Goal: Find specific page/section: Find specific page/section

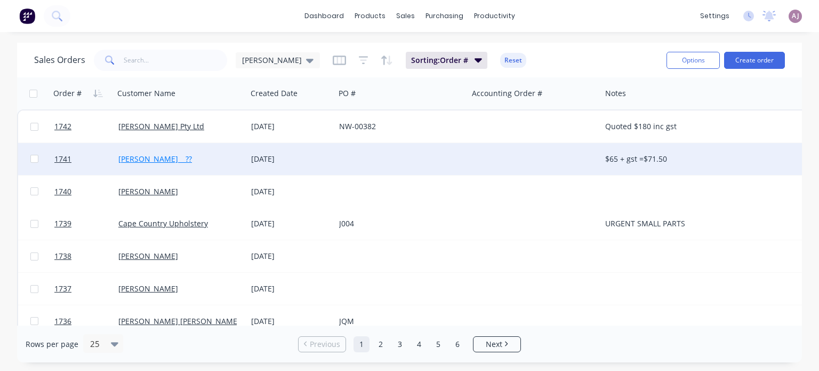
click at [128, 161] on link "[PERSON_NAME] _ ??" at bounding box center [155, 159] width 74 height 10
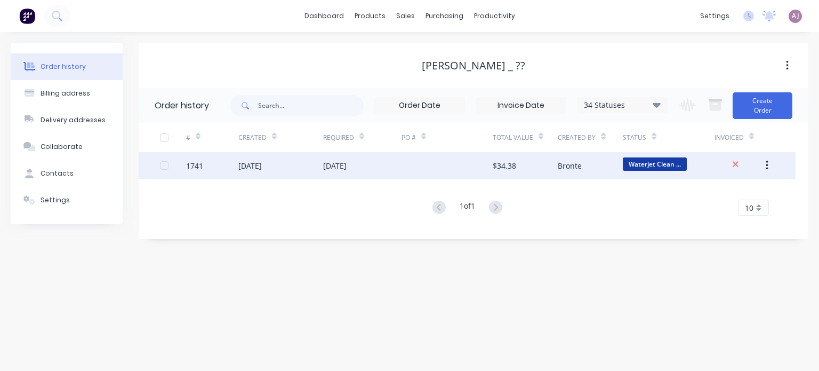
click at [326, 171] on div "[DATE]" at bounding box center [362, 165] width 78 height 27
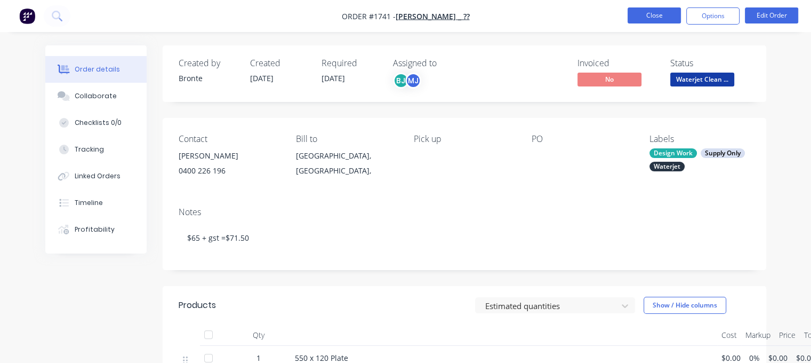
click at [654, 15] on button "Close" at bounding box center [654, 15] width 53 height 16
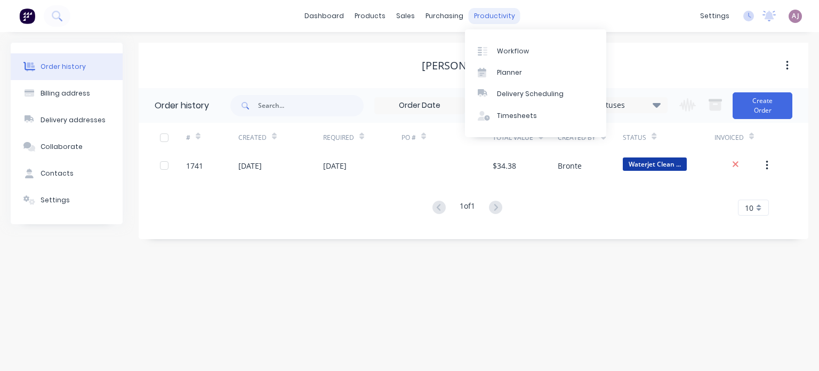
click at [486, 19] on div "productivity" at bounding box center [495, 16] width 52 height 16
click at [515, 67] on link "Planner" at bounding box center [535, 72] width 141 height 21
